Goal: Check status

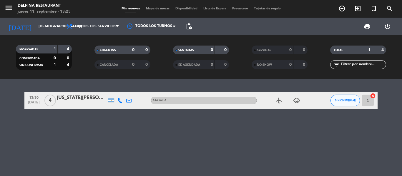
click at [236, 137] on div "13:30 [DATE] 4 [US_STATE][PERSON_NAME] A [PERSON_NAME] airplanemode_active chil…" at bounding box center [201, 127] width 402 height 97
click at [219, 130] on div "13:30 [DATE] 4 [US_STATE][PERSON_NAME] A [PERSON_NAME] airplanemode_active chil…" at bounding box center [201, 127] width 402 height 97
click at [252, 128] on div "13:30 [DATE] 4 [US_STATE][PERSON_NAME] A [PERSON_NAME] airplanemode_active chil…" at bounding box center [201, 127] width 402 height 97
click at [211, 140] on div "13:30 [DATE] 4 [US_STATE][PERSON_NAME] A [PERSON_NAME] airplanemode_active chil…" at bounding box center [201, 127] width 402 height 97
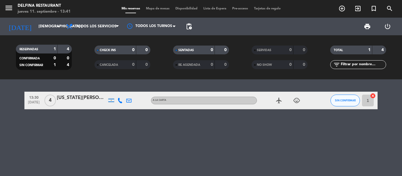
click at [249, 140] on div "13:30 [DATE] 4 [US_STATE][PERSON_NAME] A [PERSON_NAME] airplanemode_active chil…" at bounding box center [201, 127] width 402 height 97
click at [212, 140] on div "13:30 [DATE] 4 [US_STATE][PERSON_NAME] A [PERSON_NAME] airplanemode_active chil…" at bounding box center [201, 127] width 402 height 97
drag, startPoint x: 212, startPoint y: 140, endPoint x: 204, endPoint y: 137, distance: 7.6
click at [204, 137] on div "13:30 [DATE] 4 [US_STATE][PERSON_NAME] A [PERSON_NAME] airplanemode_active chil…" at bounding box center [201, 127] width 402 height 97
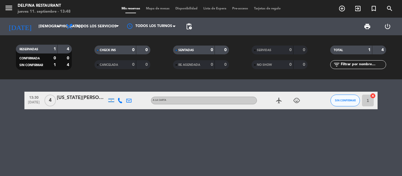
click at [204, 137] on div "13:30 [DATE] 4 [US_STATE][PERSON_NAME] A [PERSON_NAME] airplanemode_active chil…" at bounding box center [201, 127] width 402 height 97
click at [208, 135] on div "13:30 [DATE] 4 [US_STATE][PERSON_NAME] A [PERSON_NAME] airplanemode_active chil…" at bounding box center [201, 127] width 402 height 97
